Goal: Check status: Check status

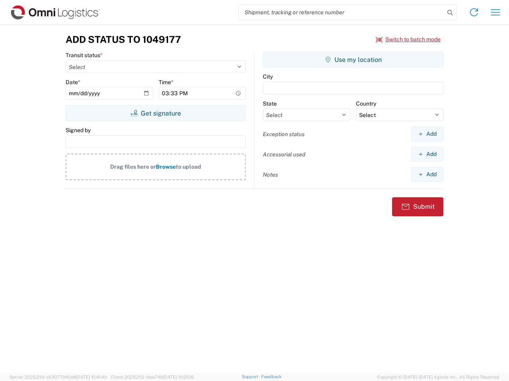
click at [341, 12] on input "search" at bounding box center [341, 12] width 206 height 15
click at [450, 13] on icon at bounding box center [449, 12] width 11 height 11
click at [474, 12] on icon at bounding box center [473, 12] width 13 height 13
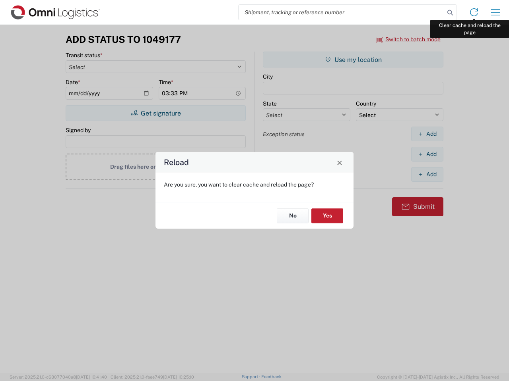
click at [495, 12] on div "Reload Are you sure, you want to clear cache and reload the page? No Yes" at bounding box center [254, 190] width 509 height 381
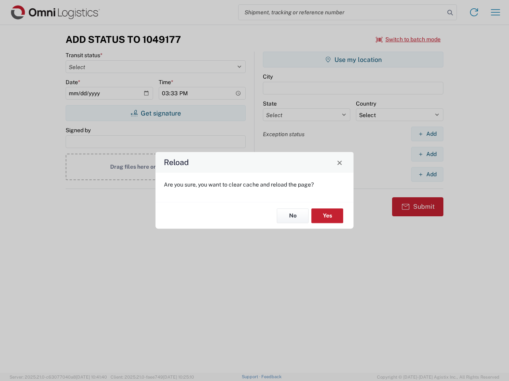
click at [408, 39] on div "Reload Are you sure, you want to clear cache and reload the page? No Yes" at bounding box center [254, 190] width 509 height 381
click at [155, 113] on div "Reload Are you sure, you want to clear cache and reload the page? No Yes" at bounding box center [254, 190] width 509 height 381
click at [353, 60] on div "Reload Are you sure, you want to clear cache and reload the page? No Yes" at bounding box center [254, 190] width 509 height 381
click at [427, 134] on div "Reload Are you sure, you want to clear cache and reload the page? No Yes" at bounding box center [254, 190] width 509 height 381
click at [427, 154] on div "Reload Are you sure, you want to clear cache and reload the page? No Yes" at bounding box center [254, 190] width 509 height 381
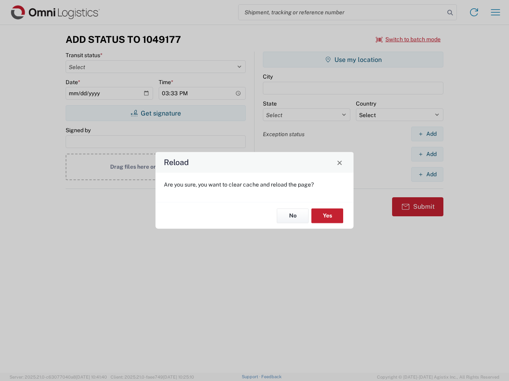
click at [427, 174] on div "Reload Are you sure, you want to clear cache and reload the page? No Yes" at bounding box center [254, 190] width 509 height 381
